Goal: Task Accomplishment & Management: Complete application form

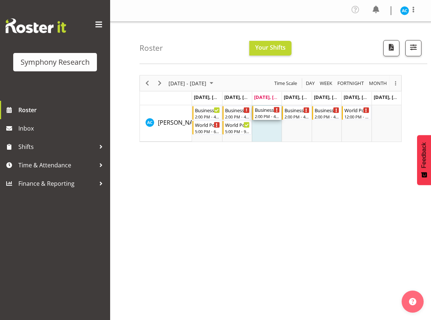
click at [273, 113] on div "2:00 PM - 4:30 PM" at bounding box center [267, 116] width 25 height 6
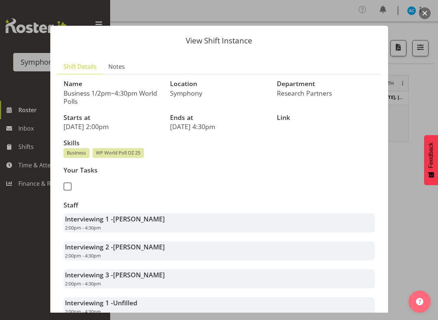
click at [427, 11] on button "button" at bounding box center [425, 13] width 12 height 12
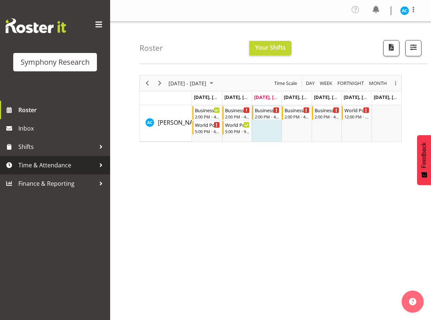
click at [40, 163] on span "Time & Attendance" at bounding box center [56, 164] width 77 height 11
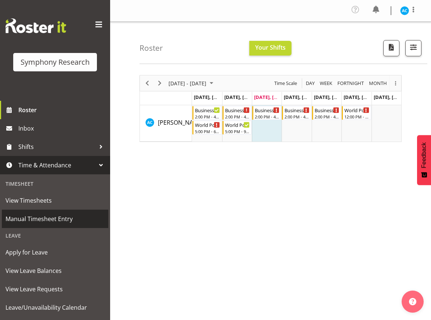
click at [33, 217] on span "Manual Timesheet Entry" at bounding box center [55, 218] width 99 height 11
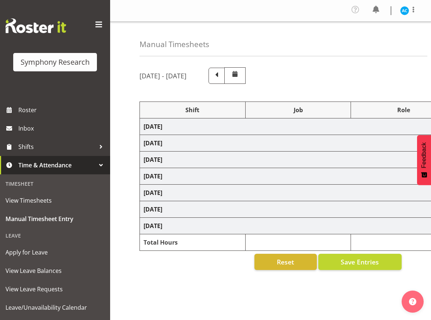
select select "26078"
select select "10499"
select select "47"
select select "26078"
select select "10499"
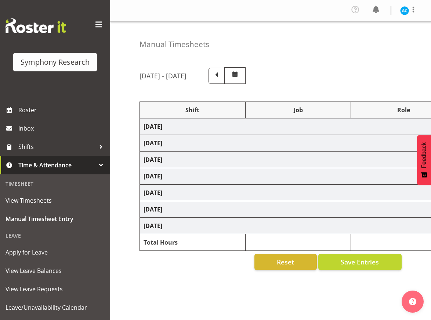
select select "47"
select select "26078"
select select "10499"
select select "47"
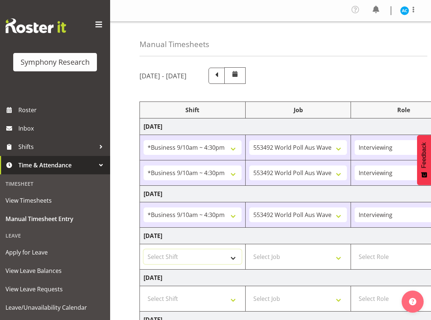
click at [192, 252] on select "Select Shift !!Weekend Residential (Roster IT Shift Label) *Business 9/10am ~ 4…" at bounding box center [193, 256] width 98 height 15
select select "26078"
click at [144, 249] on select "Select Shift !!Weekend Residential (Roster IT Shift Label) *Business 9/10am ~ 4…" at bounding box center [193, 256] width 98 height 15
click at [295, 259] on select "Select Job 550060 IF Admin 553492 World Poll Aus Wave 2 Main 2025 553493 World …" at bounding box center [298, 256] width 98 height 15
click at [249, 249] on select "Select Job 550060 IF Admin 553492 World Poll Aus Wave 2 Main 2025 553493 World …" at bounding box center [298, 256] width 98 height 15
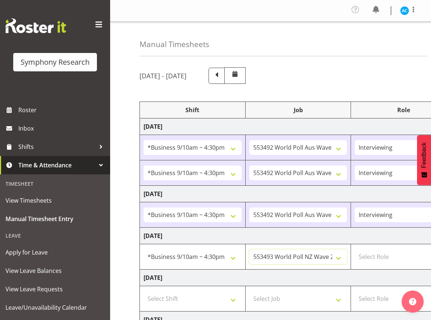
select select "10499"
click at [378, 256] on select "Select Role Briefing Interviewing" at bounding box center [404, 256] width 98 height 15
select select "47"
click at [355, 249] on select "Select Role Briefing Interviewing" at bounding box center [404, 256] width 98 height 15
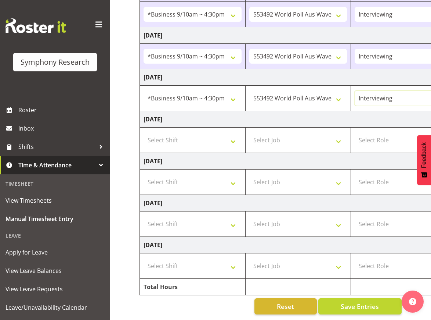
scroll to position [0, 223]
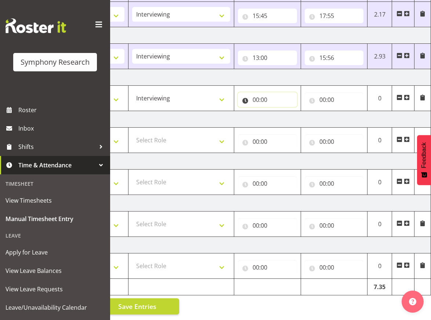
click at [258, 95] on input "00:00" at bounding box center [267, 99] width 59 height 15
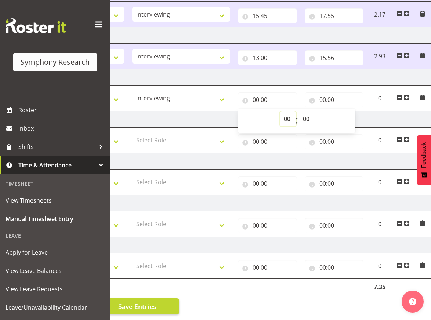
click at [284, 112] on select "00 01 02 03 04 05 06 07 08 09 10 11 12 13 14 15 16 17 18 19 20 21 22 23" at bounding box center [288, 118] width 17 height 15
select select "13"
click at [280, 111] on select "00 01 02 03 04 05 06 07 08 09 10 11 12 13 14 15 16 17 18 19 20 21 22 23" at bounding box center [288, 118] width 17 height 15
type input "13:00"
click at [338, 93] on input "00:00" at bounding box center [334, 99] width 59 height 15
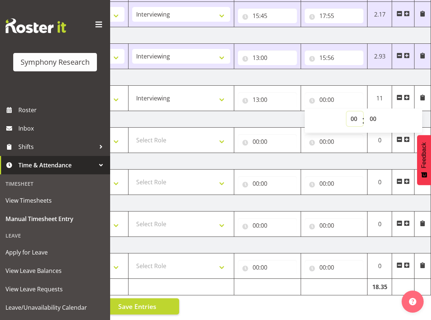
click at [356, 111] on select "00 01 02 03 04 05 06 07 08 09 10 11 12 13 14 15 16 17 18 19 20 21 22 23" at bounding box center [355, 118] width 17 height 15
select select "16"
type input "16:00"
click at [378, 112] on select "00 01 02 03 04 05 06 07 08 09 10 11 12 13 14 15 16 17 18 19 20 21 22 23 24 25 2…" at bounding box center [374, 118] width 17 height 15
select select "30"
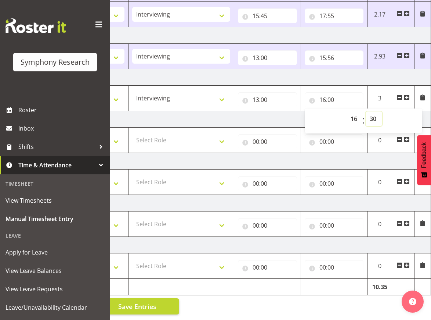
click at [366, 111] on select "00 01 02 03 04 05 06 07 08 09 10 11 12 13 14 15 16 17 18 19 20 21 22 23 24 25 2…" at bounding box center [374, 118] width 17 height 15
type input "16:30"
click at [154, 301] on span "Save Entries" at bounding box center [137, 306] width 38 height 10
